Goal: Transaction & Acquisition: Purchase product/service

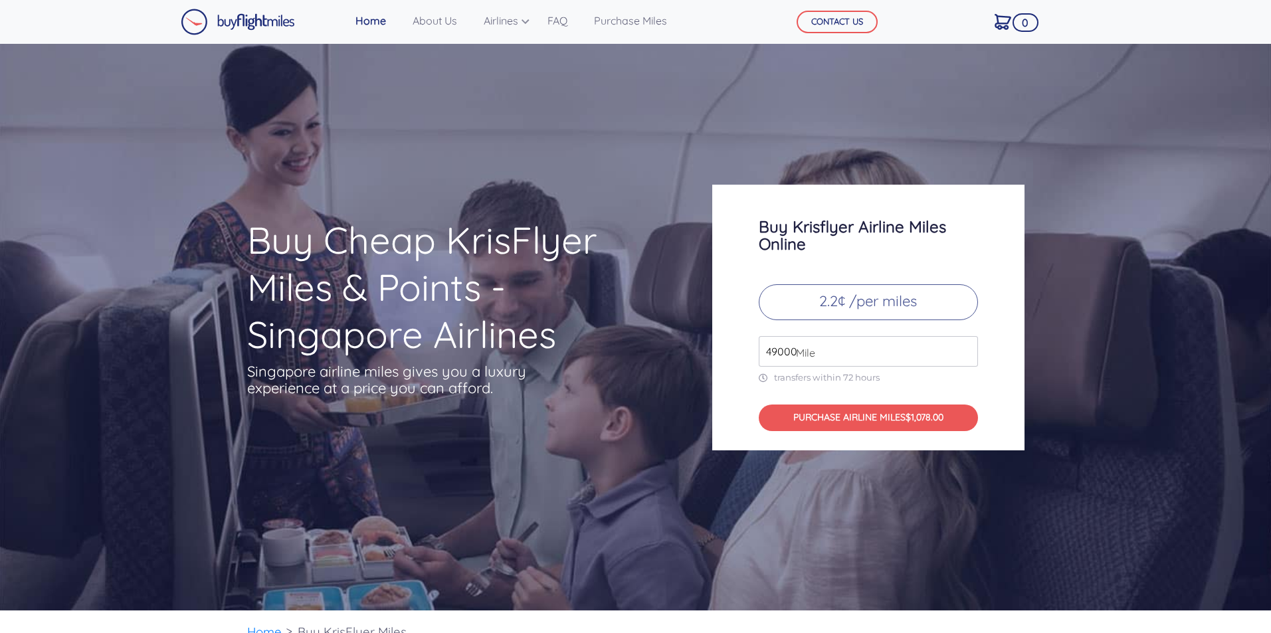
click at [808, 354] on span "Mile" at bounding box center [802, 353] width 26 height 16
click at [899, 304] on p "2.2¢ /per miles" at bounding box center [868, 302] width 219 height 36
click at [836, 298] on p "2.2¢ /per miles" at bounding box center [868, 302] width 219 height 36
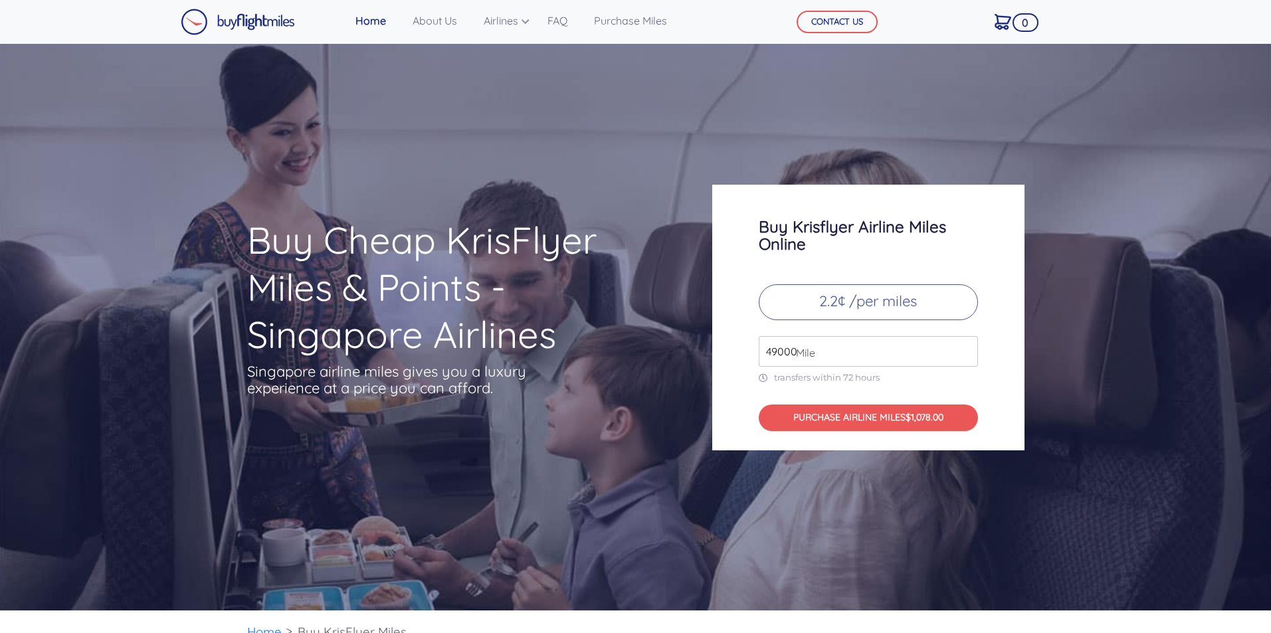
click at [775, 350] on input "49000" at bounding box center [868, 351] width 219 height 31
click at [824, 348] on input "49000" at bounding box center [868, 351] width 219 height 31
drag, startPoint x: 837, startPoint y: 349, endPoint x: 711, endPoint y: 345, distance: 126.3
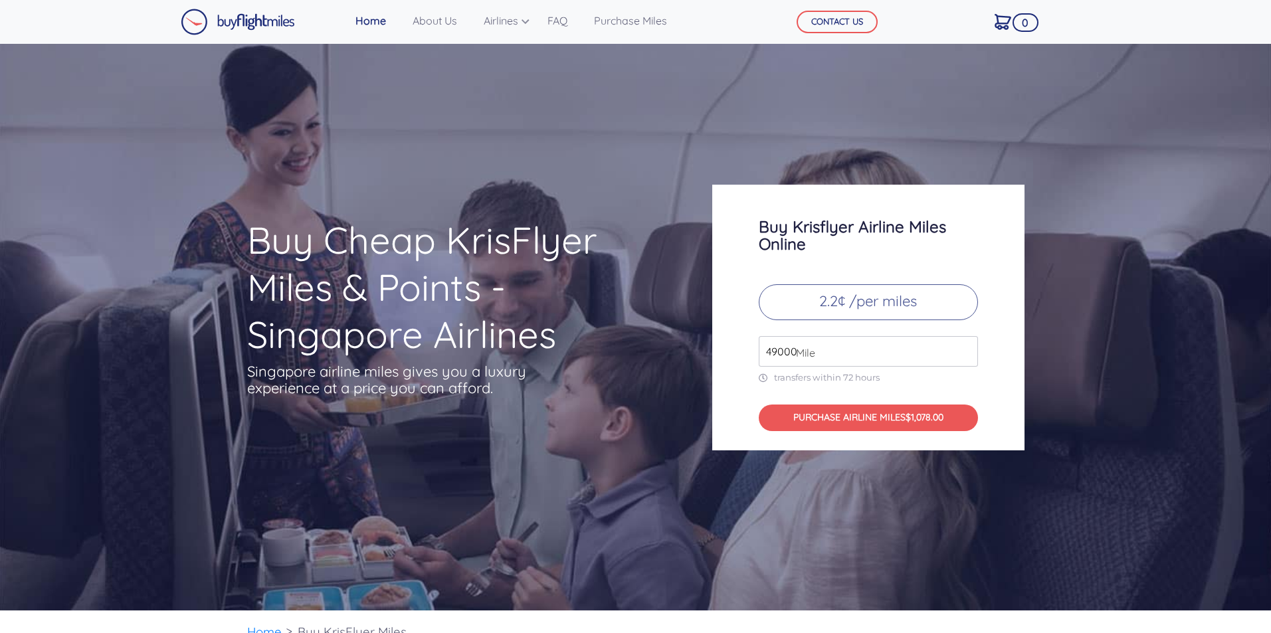
click at [711, 345] on div "Buy Krisflyer Airline Miles Online 2.2¢ /per miles 49000 Mile transfers within …" at bounding box center [868, 318] width 332 height 266
type input "2"
type input "1"
type input "100000"
click at [883, 232] on h3 "Buy Krisflyer Airline Miles Online" at bounding box center [868, 235] width 219 height 35
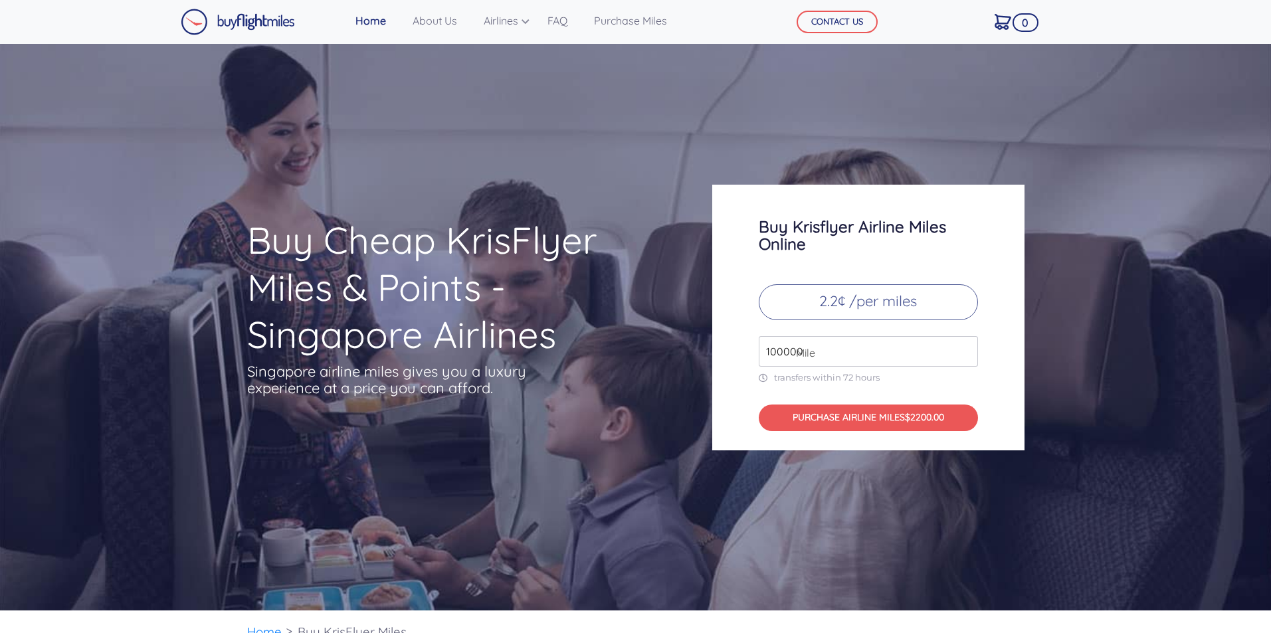
click at [832, 297] on p "2.2¢ /per miles" at bounding box center [868, 302] width 219 height 36
click at [921, 306] on p "2.2¢ /per miles" at bounding box center [868, 302] width 219 height 36
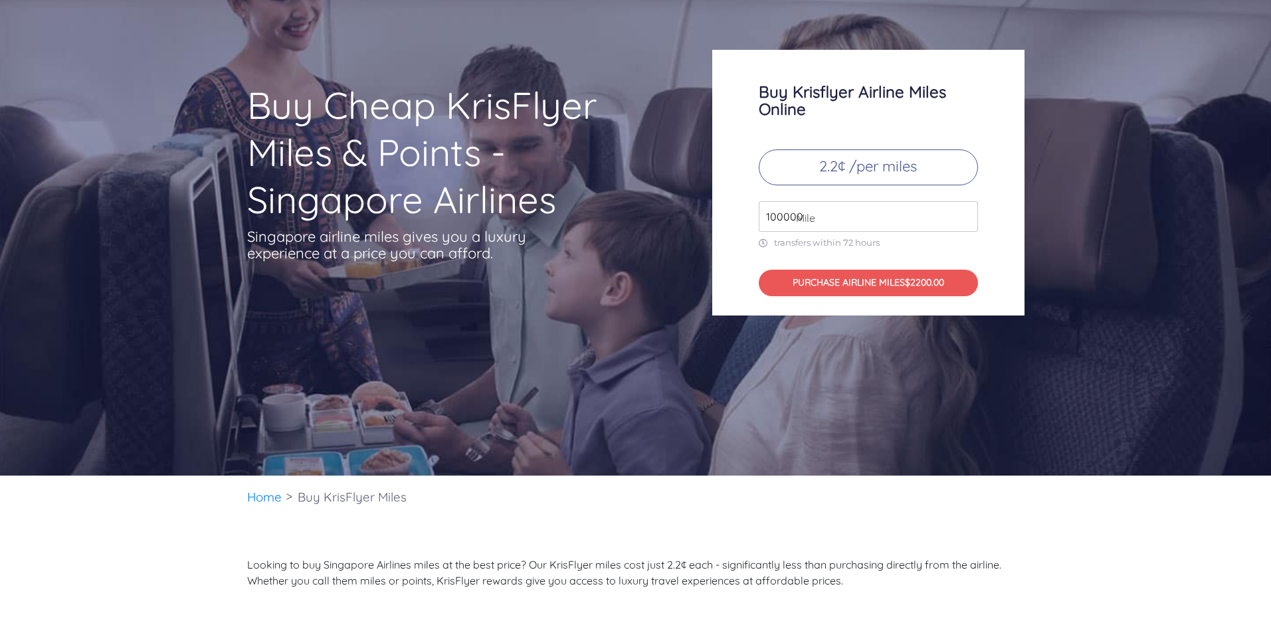
scroll to position [133, 0]
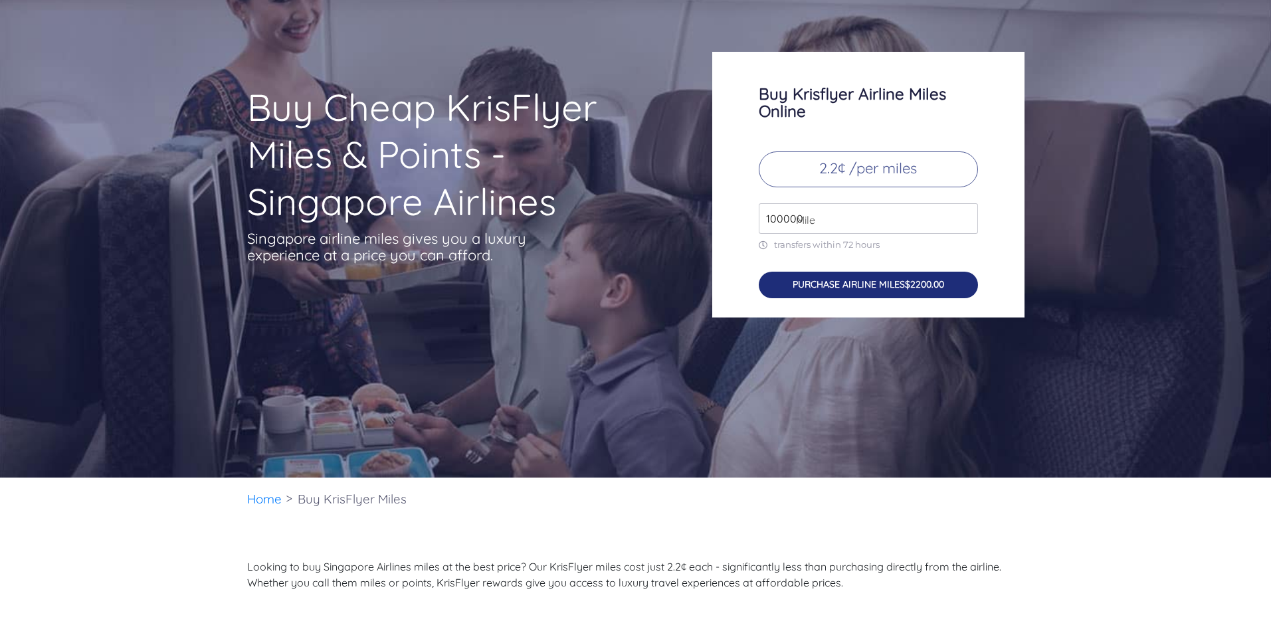
click at [924, 282] on span "$2200.00" at bounding box center [924, 284] width 39 height 12
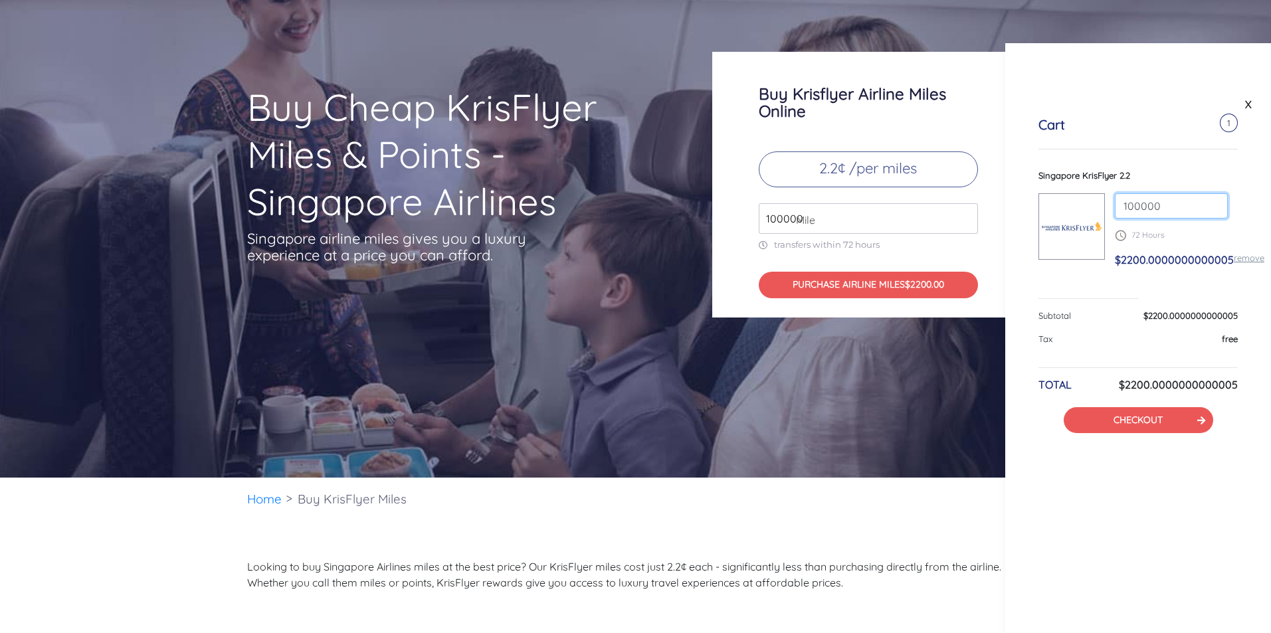
click at [1152, 205] on input "100000" at bounding box center [1171, 205] width 113 height 25
click at [1047, 357] on div "Subtotal $2200.0000000000005 Tax free TOTAL $2200.0000000000005 CHECKOUT" at bounding box center [1137, 372] width 199 height 124
click at [1247, 491] on div "X Cart 1 Singapore KrisFlyer 2.2 100000 72 Hours $2200 remove Subtotal $2200 Ta…" at bounding box center [1138, 338] width 266 height 590
